Goal: Information Seeking & Learning: Learn about a topic

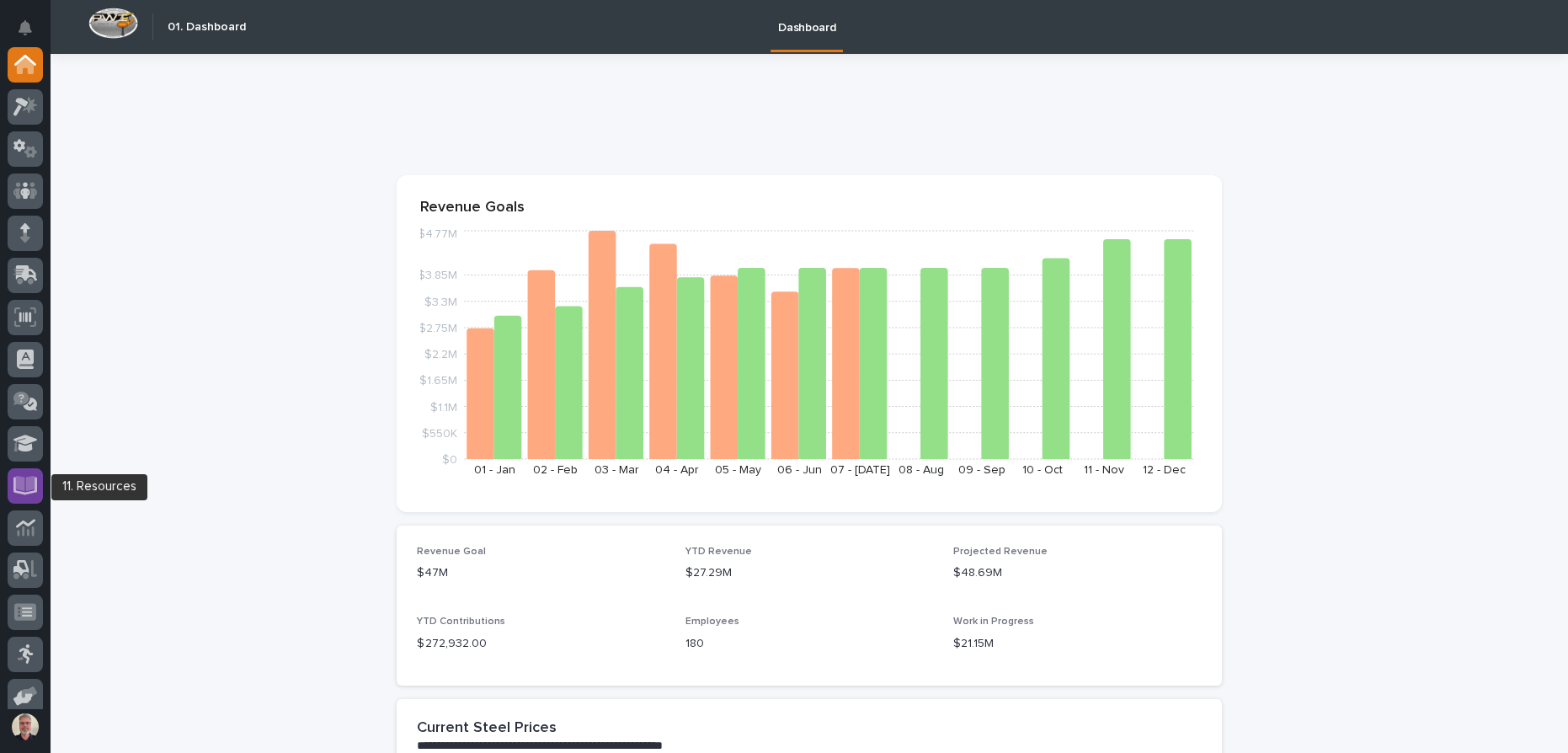
click at [11, 474] on link at bounding box center [25, 486] width 36 height 36
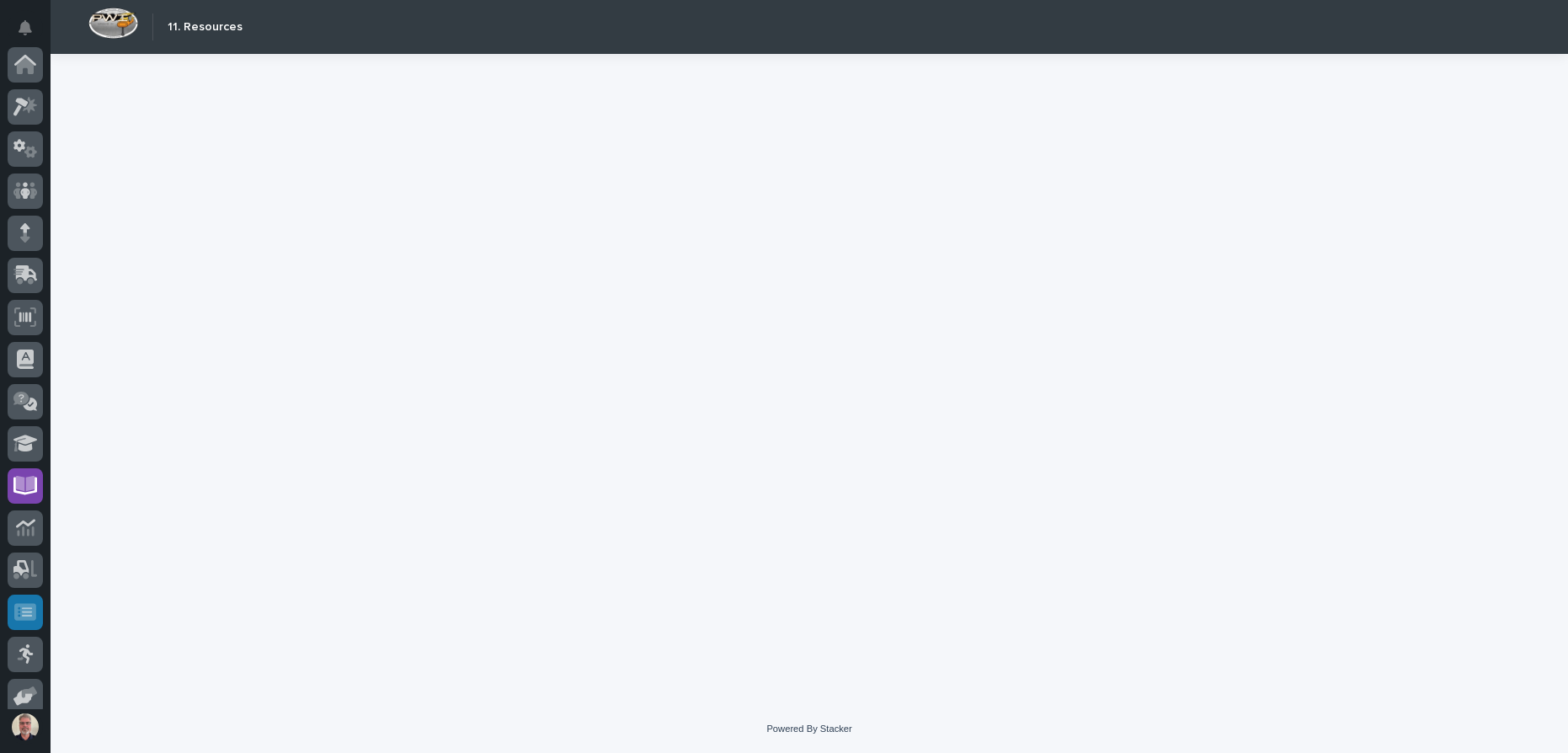
scroll to position [138, 0]
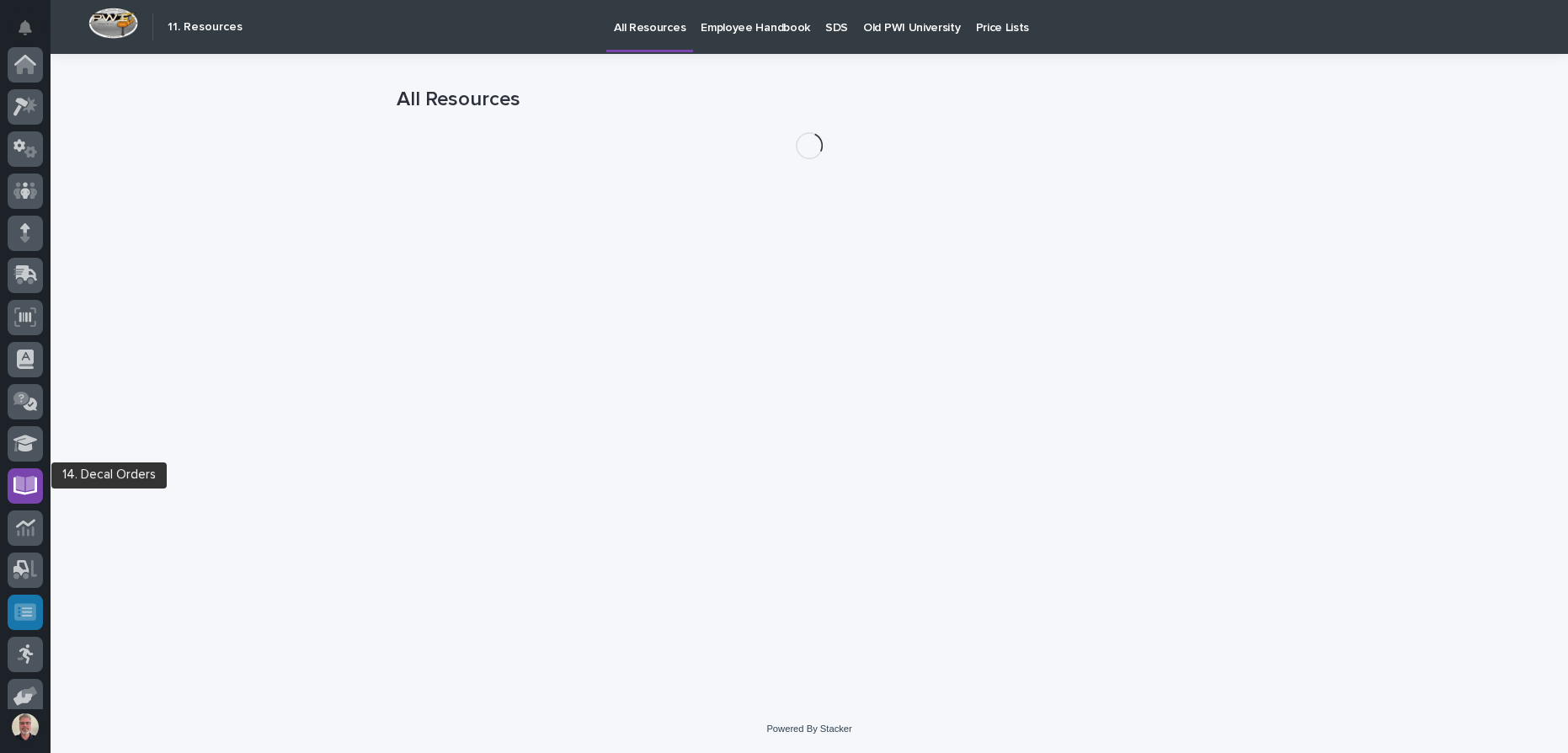
scroll to position [138, 0]
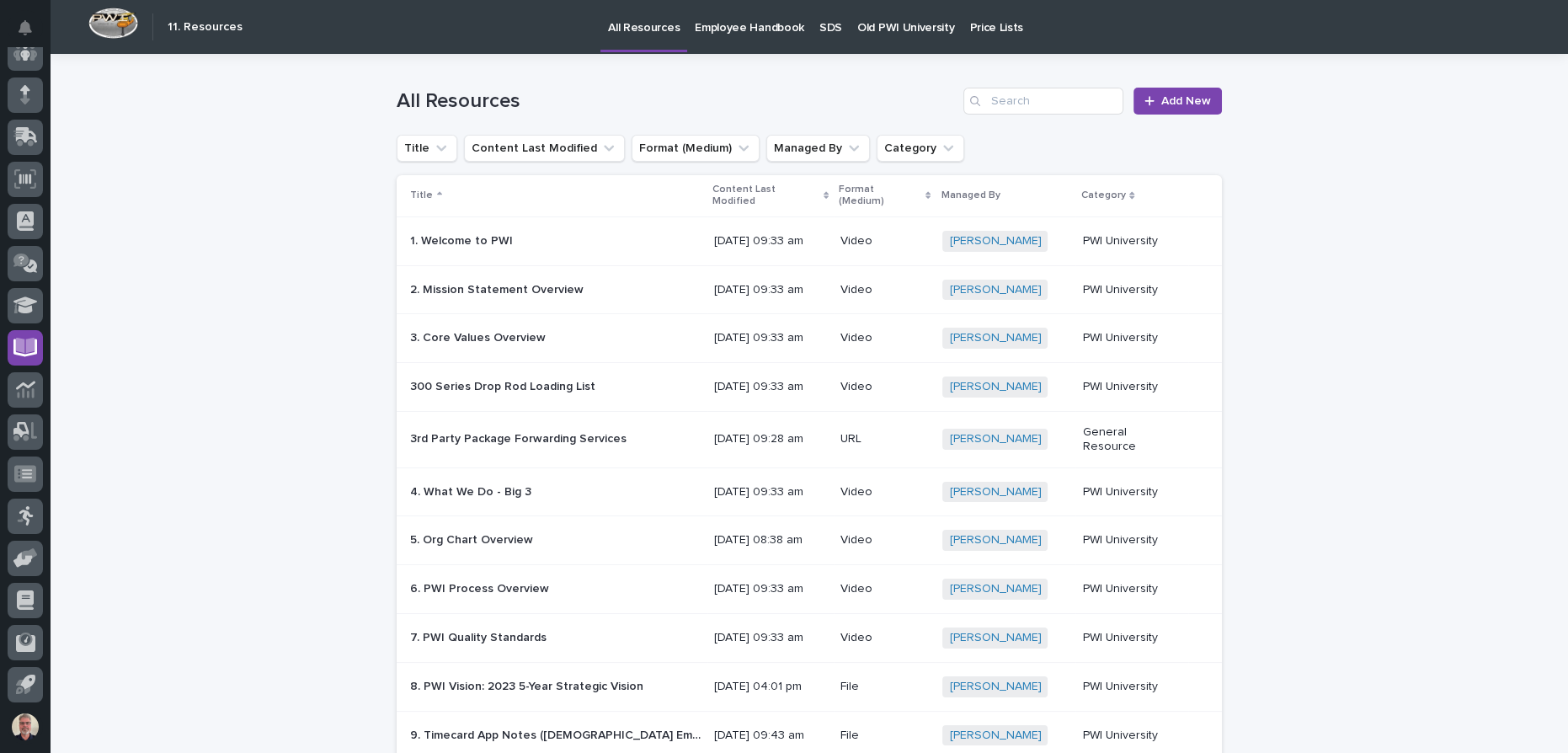
click at [904, 55] on div "All Resources Add New" at bounding box center [809, 93] width 825 height 81
click at [917, 22] on p "Old PWI University" at bounding box center [906, 18] width 97 height 36
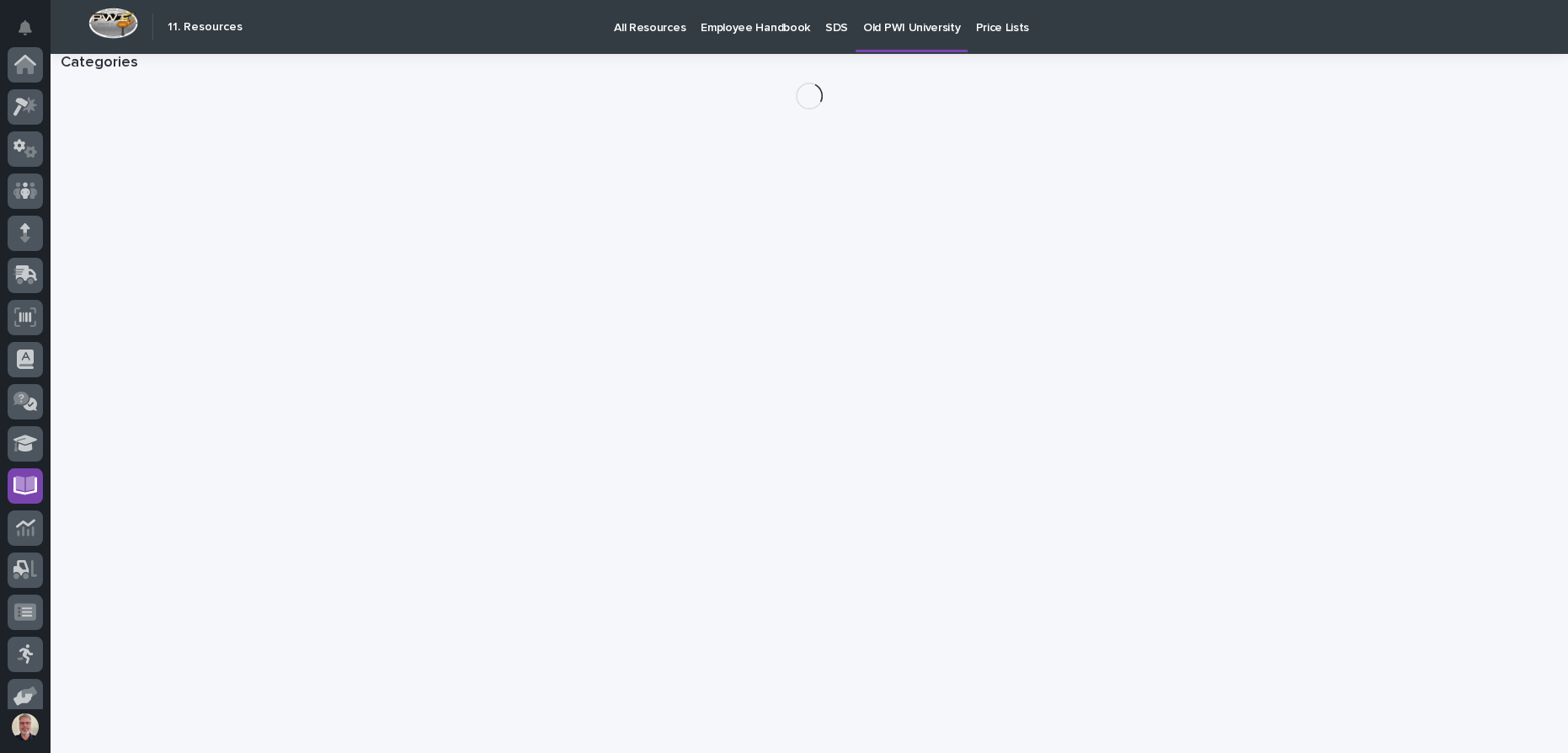
scroll to position [138, 0]
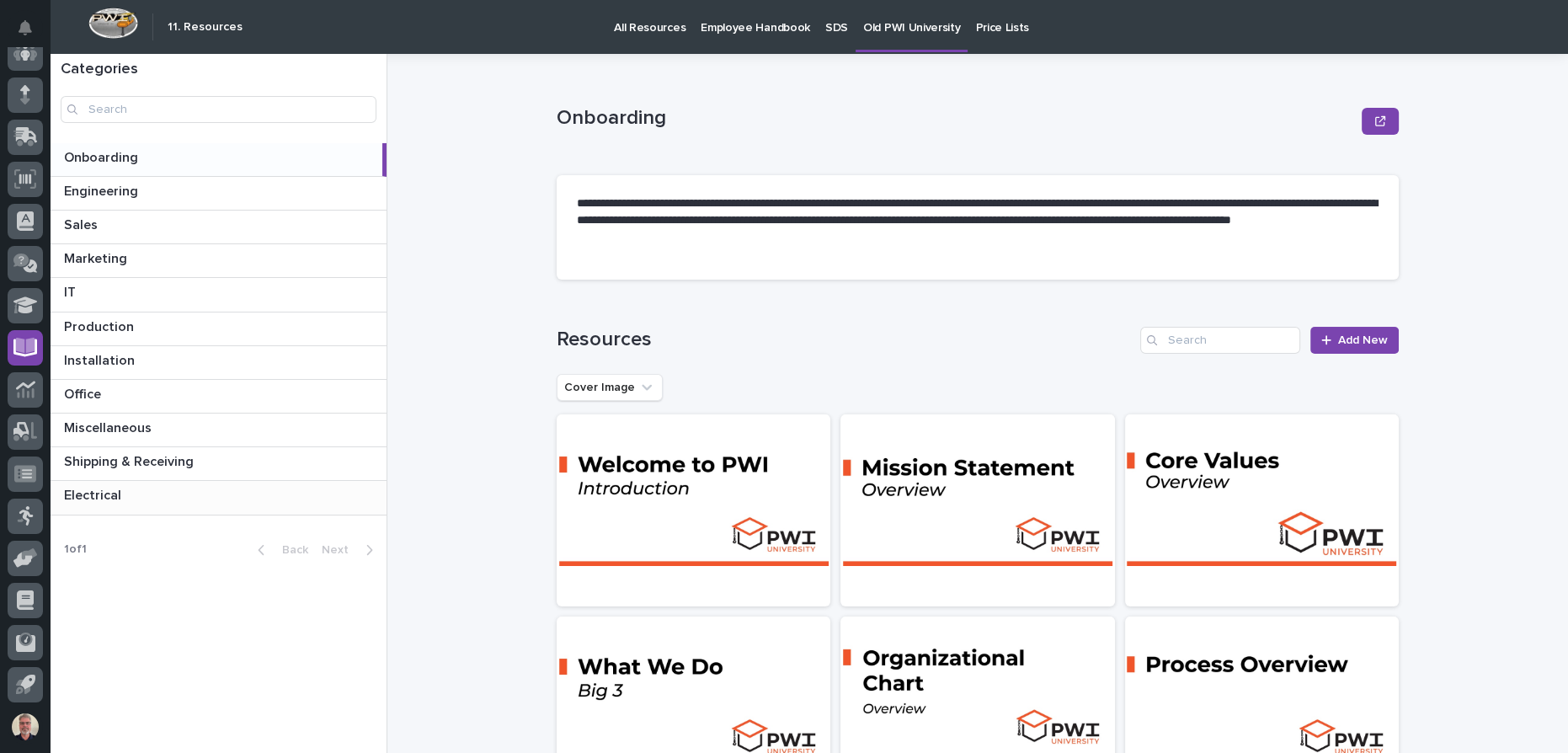
click at [106, 488] on p "Electrical" at bounding box center [93, 493] width 60 height 20
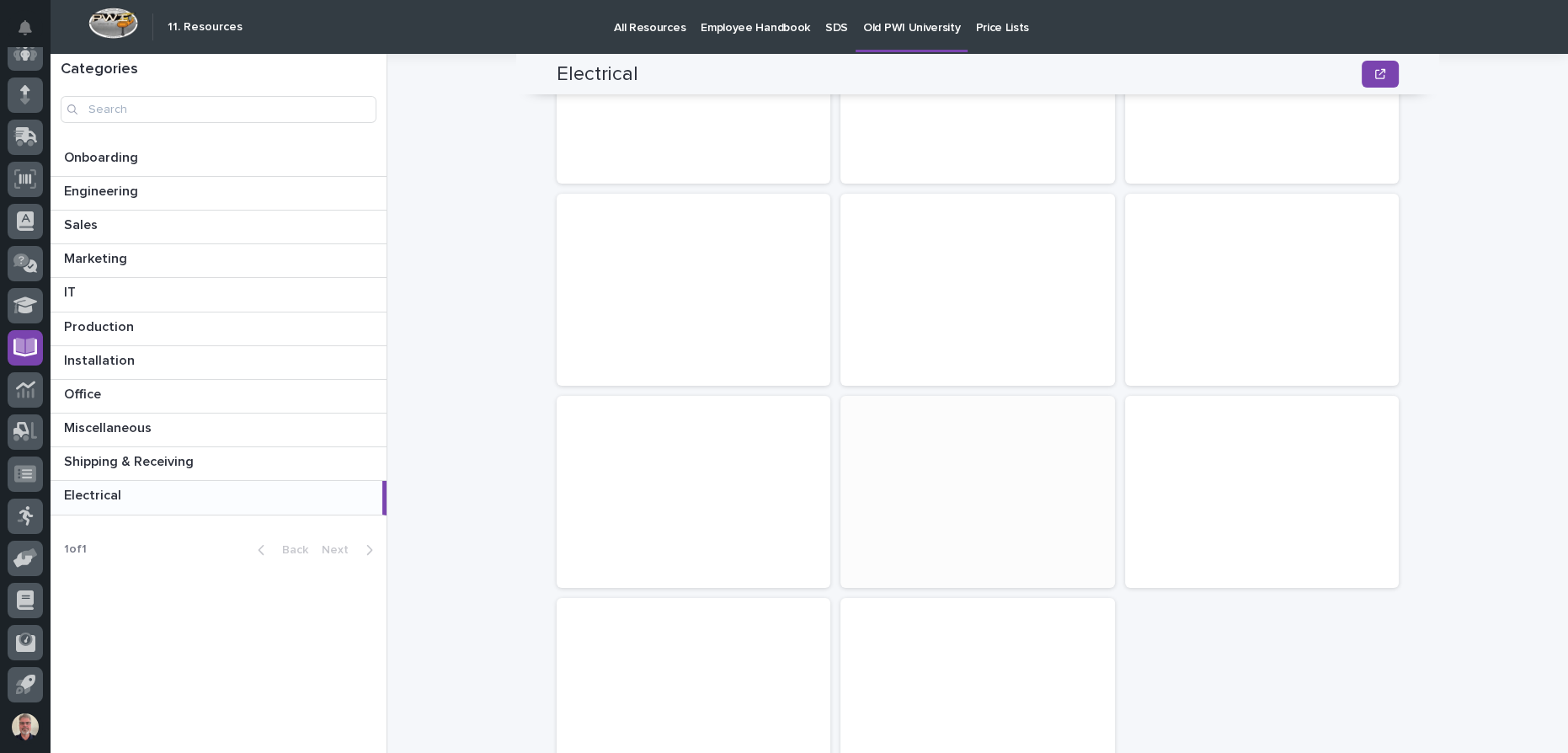
scroll to position [305, 0]
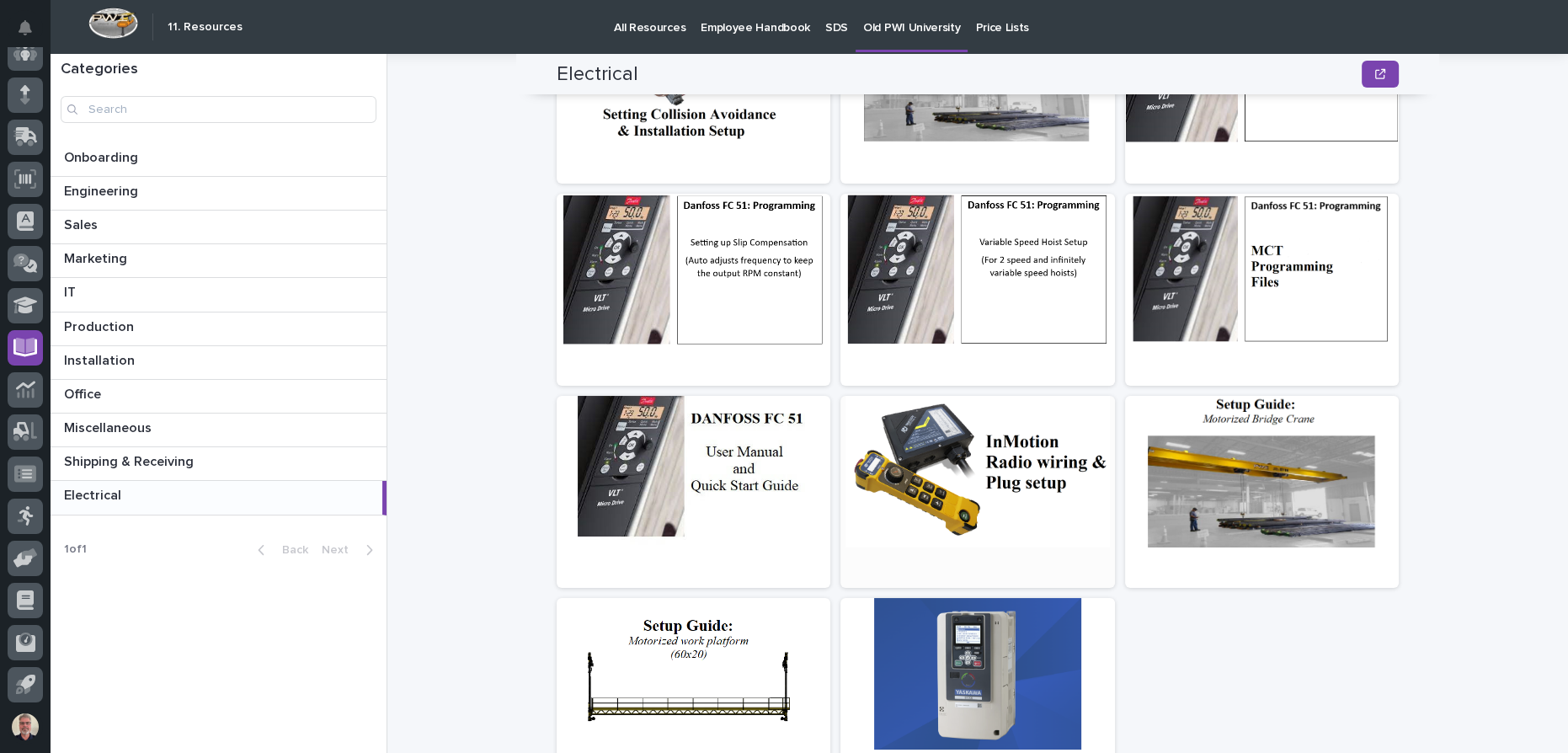
click at [1006, 469] on div at bounding box center [977, 471] width 273 height 152
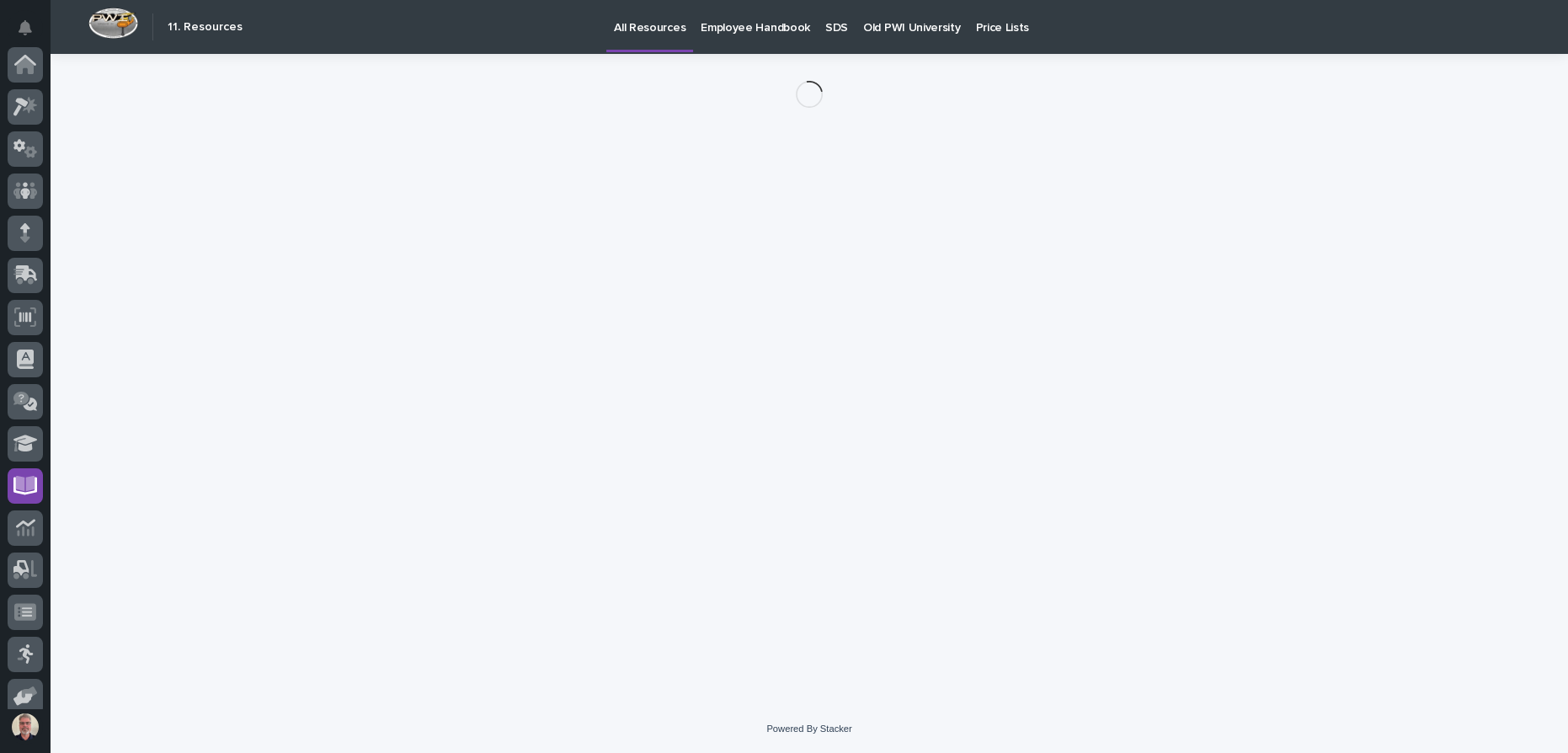
scroll to position [138, 0]
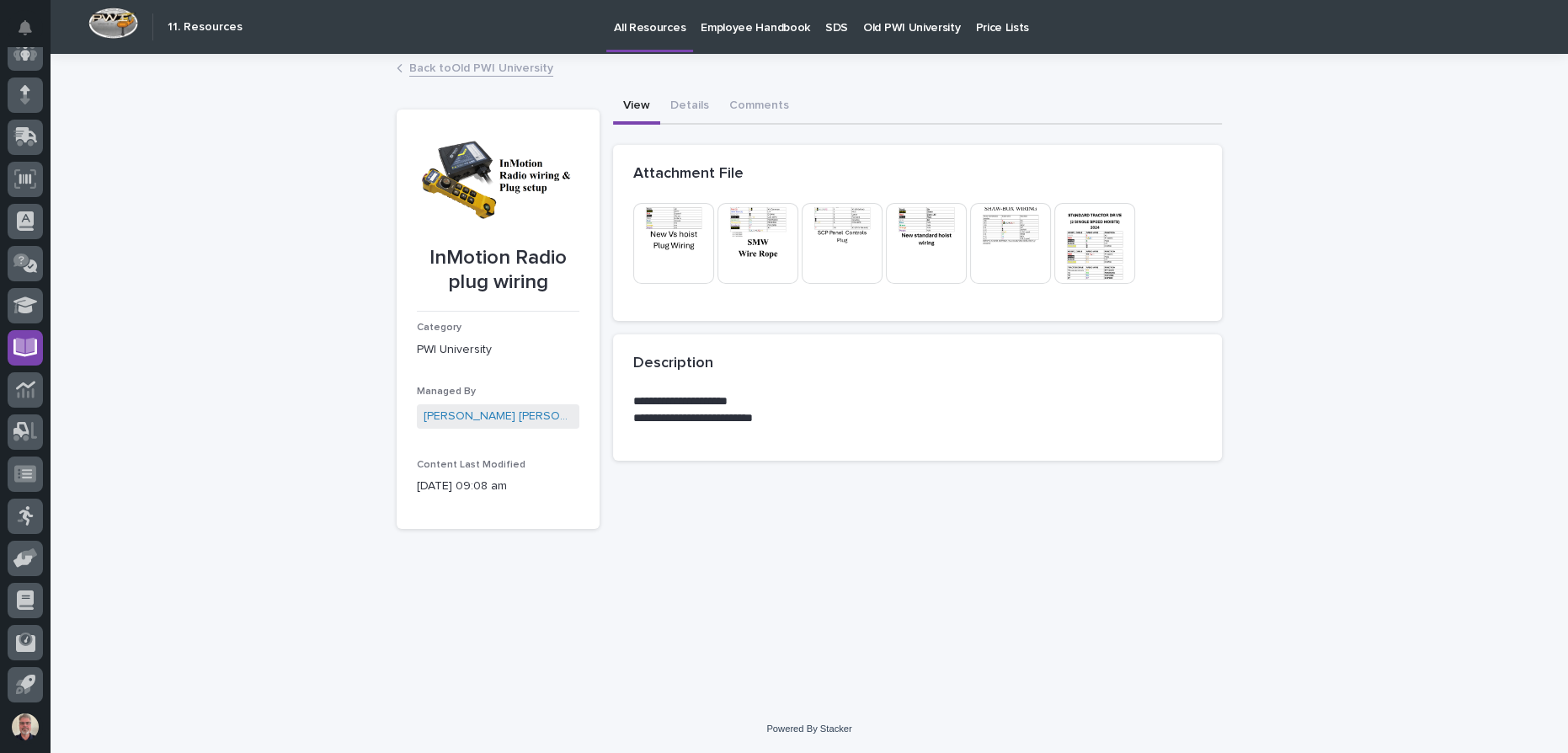
click at [916, 238] on img at bounding box center [926, 243] width 81 height 81
